Goal: Task Accomplishment & Management: Use online tool/utility

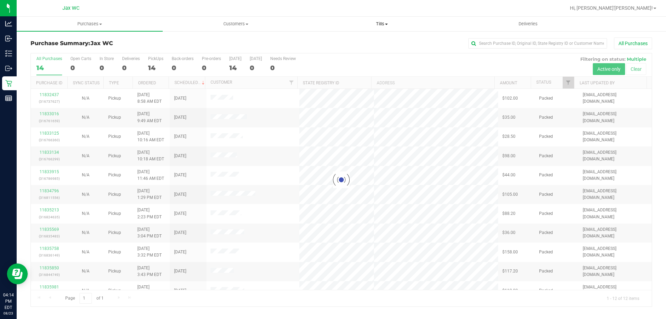
click at [382, 24] on span "Tills" at bounding box center [381, 24] width 145 height 6
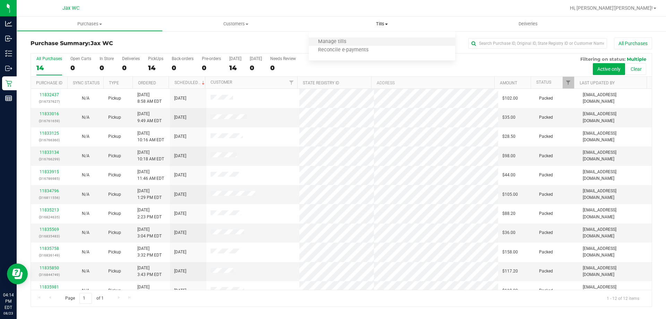
click at [355, 42] on li "Manage tills" at bounding box center [382, 42] width 146 height 8
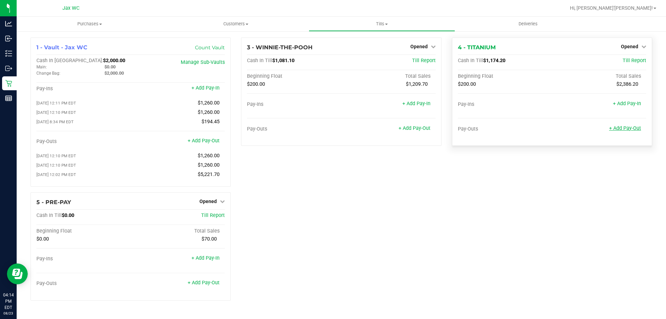
click at [630, 129] on link "+ Add Pay-Out" at bounding box center [625, 128] width 32 height 6
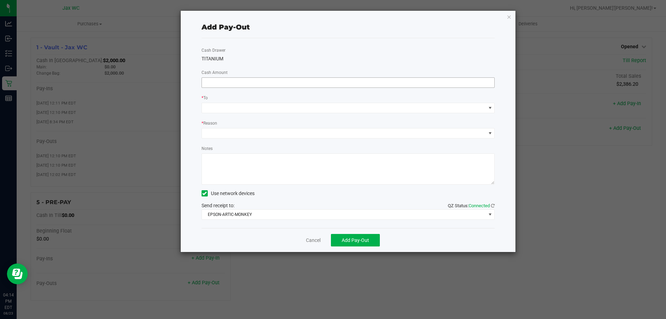
click at [279, 82] on input at bounding box center [348, 83] width 293 height 10
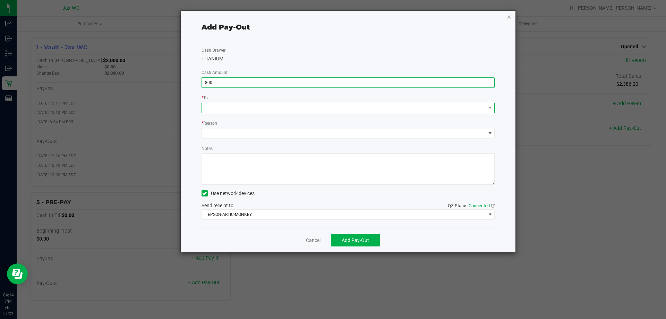
type input "$800.00"
click at [229, 109] on span at bounding box center [344, 108] width 284 height 10
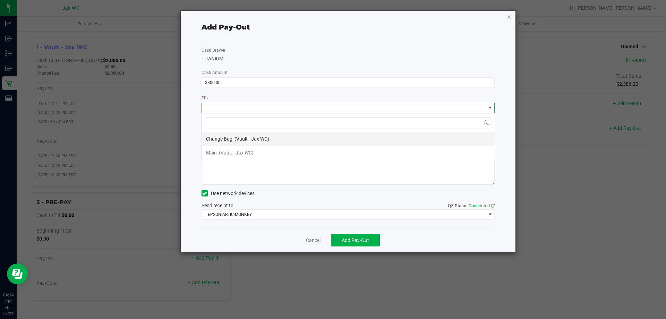
scroll to position [10, 293]
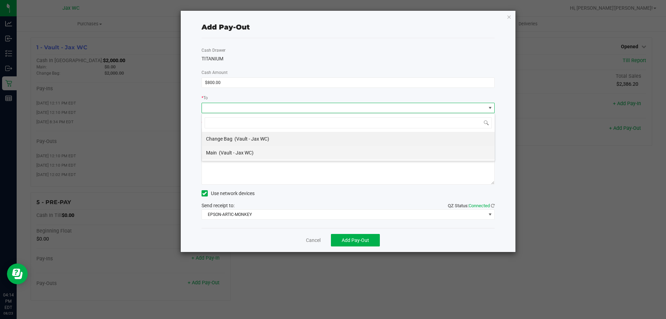
click at [217, 151] on div "Main (Vault - Jax WC)" at bounding box center [230, 152] width 48 height 12
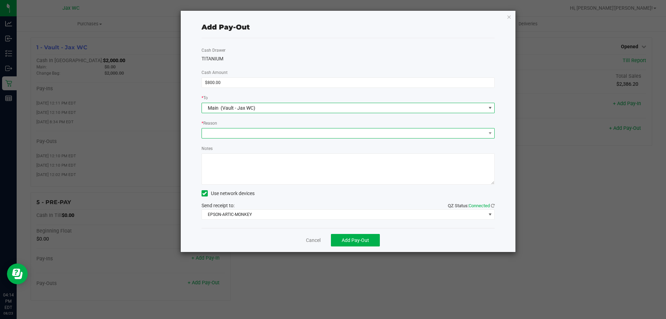
click at [217, 135] on span at bounding box center [344, 133] width 284 height 10
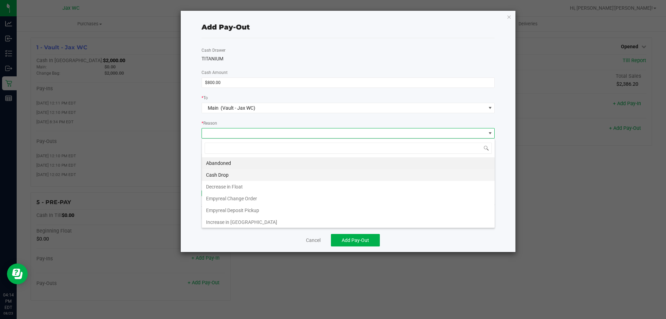
click at [220, 177] on li "Cash Drop" at bounding box center [348, 175] width 293 height 12
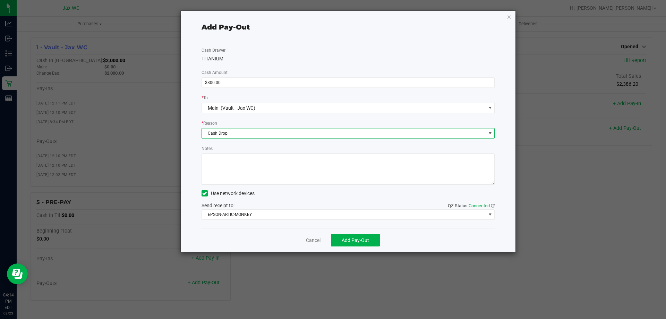
click at [220, 160] on textarea "Notes" at bounding box center [347, 168] width 293 height 31
type textarea "cash drop-ss"
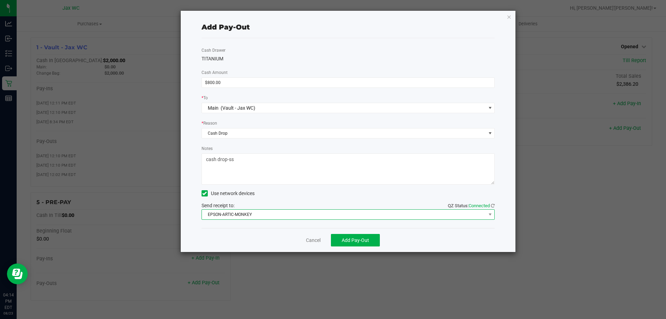
click at [235, 214] on span "EPSON-ARTIC-MONKEY" at bounding box center [344, 214] width 284 height 10
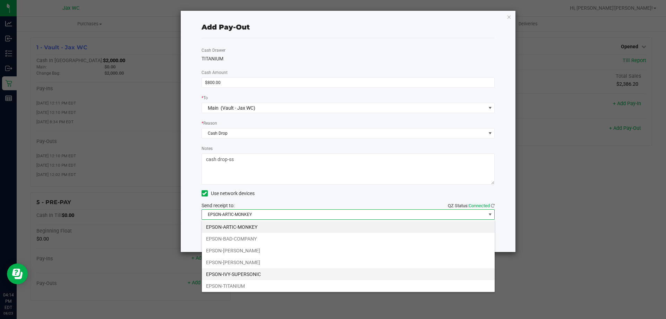
click at [258, 273] on li "EPSON-IVY-SUPERSONIC" at bounding box center [348, 274] width 293 height 12
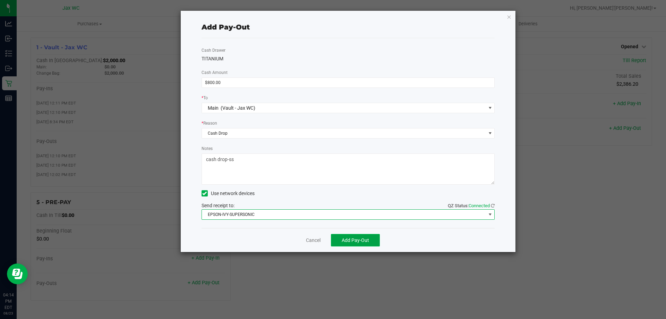
click at [357, 242] on span "Add Pay-Out" at bounding box center [355, 240] width 27 height 6
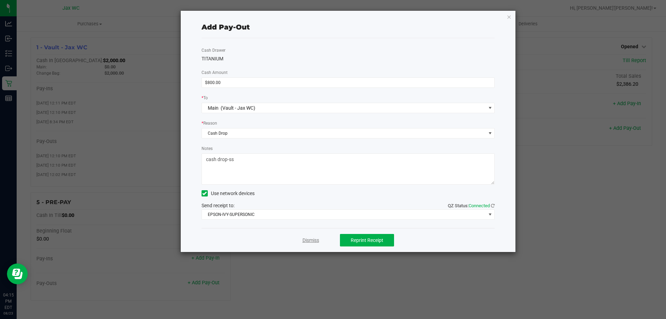
click at [310, 241] on link "Dismiss" at bounding box center [310, 240] width 17 height 7
